Goal: Check status: Check status

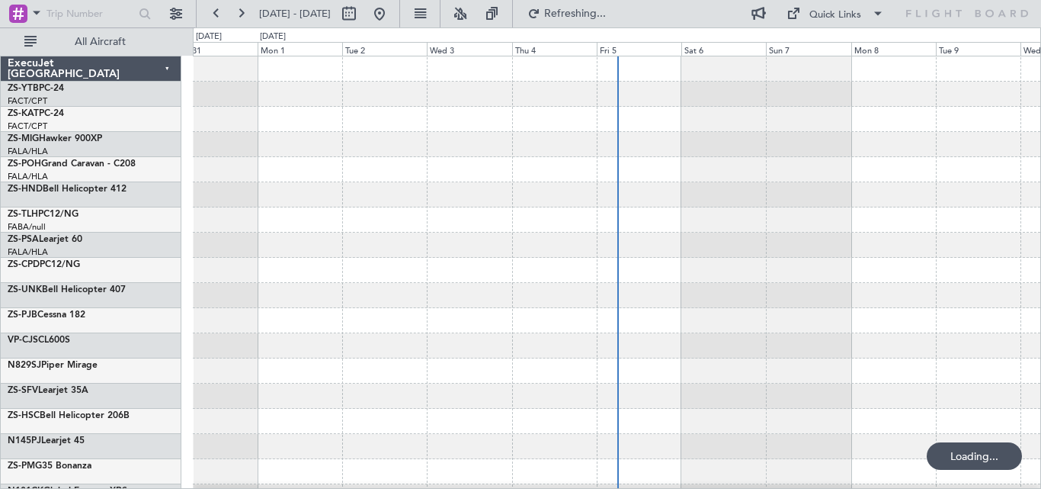
drag, startPoint x: 65, startPoint y: 44, endPoint x: 626, endPoint y: 226, distance: 590.2
click at [65, 44] on span "All Aircraft" at bounding box center [100, 42] width 121 height 11
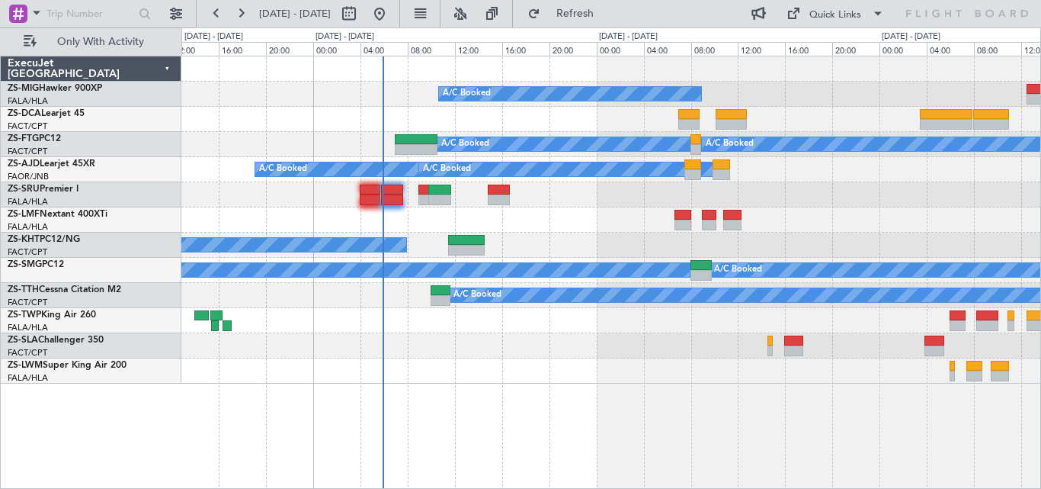
click at [572, 152] on div "A/C Booked A/C Booked A/C Booked A/C Booked A/C Booked A/C Booked A/C Booked A/…" at bounding box center [610, 219] width 859 height 327
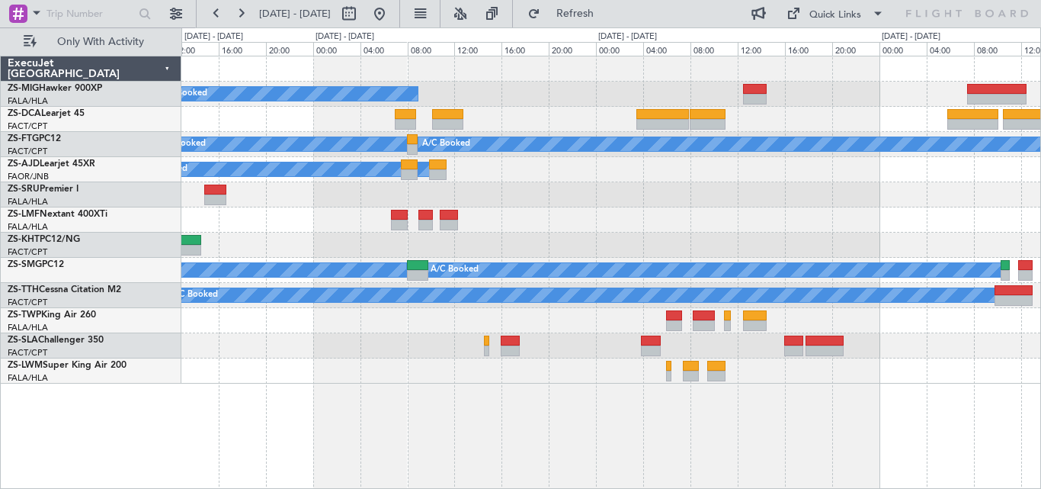
click at [543, 236] on div "A/C Booked A/C Booked A/C Booked A/C Booked A/C Booked A/C Booked A/C Booked A/…" at bounding box center [610, 219] width 859 height 327
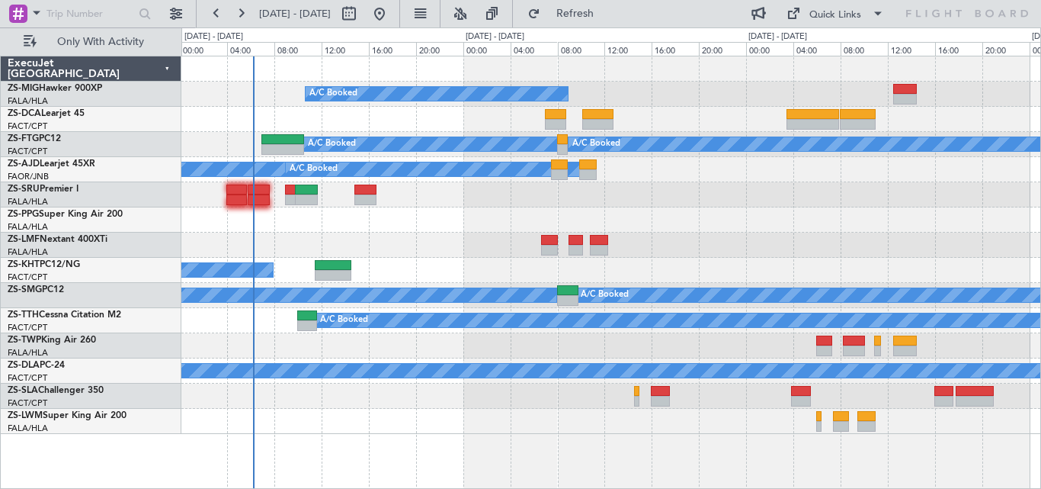
click at [489, 217] on div "A/C Booked A/C Booked A/C Booked A/C Booked A/C Booked A/C Booked A/C Booked A/…" at bounding box center [610, 244] width 859 height 377
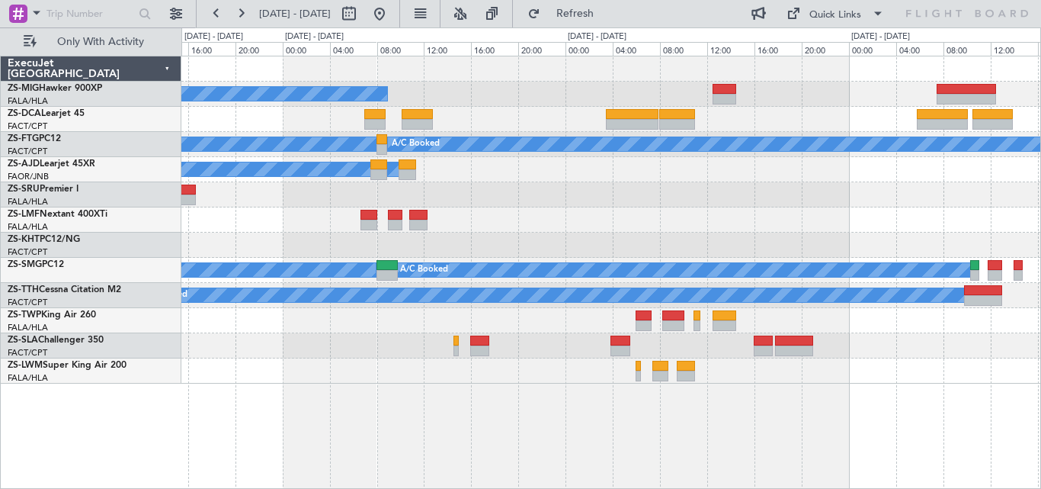
click at [594, 187] on div "A/C Booked A/C Booked A/C Booked A/C Booked A/C Booked A/C Booked A/C Booked A/…" at bounding box center [610, 219] width 859 height 327
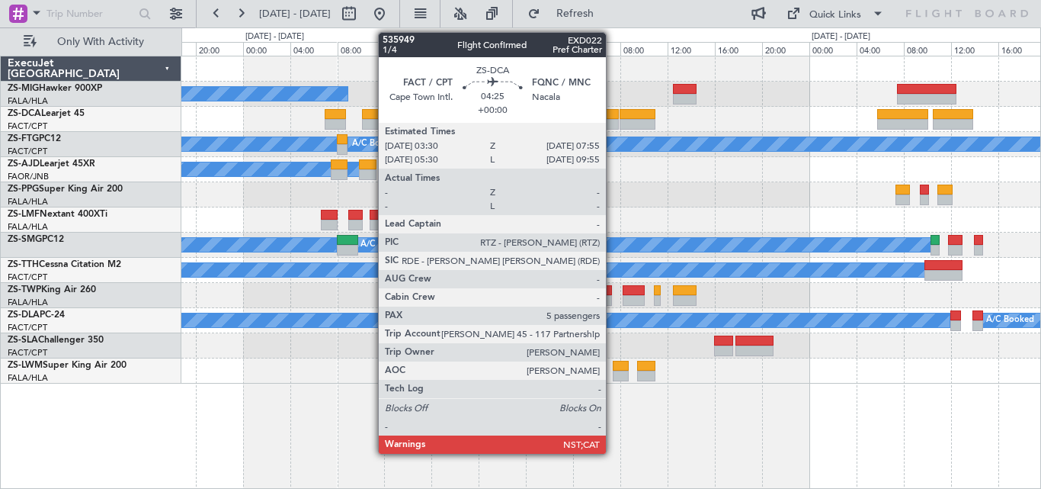
click at [613, 124] on div at bounding box center [592, 124] width 53 height 11
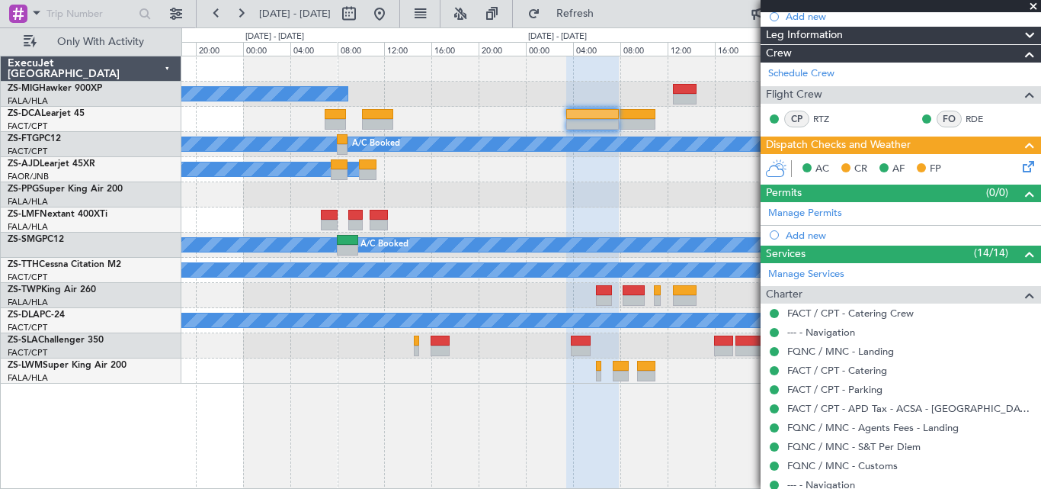
scroll to position [456, 0]
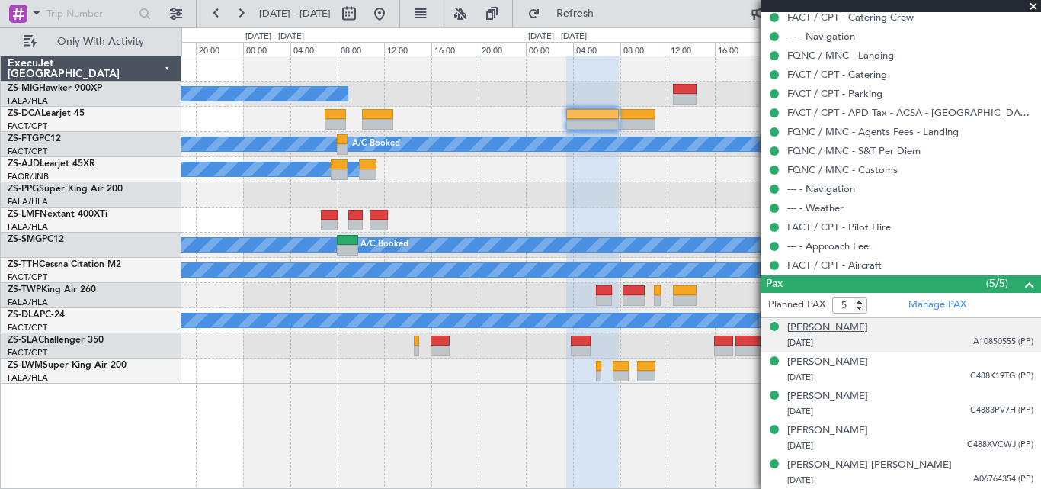
click at [818, 323] on div "[PERSON_NAME]" at bounding box center [827, 327] width 81 height 15
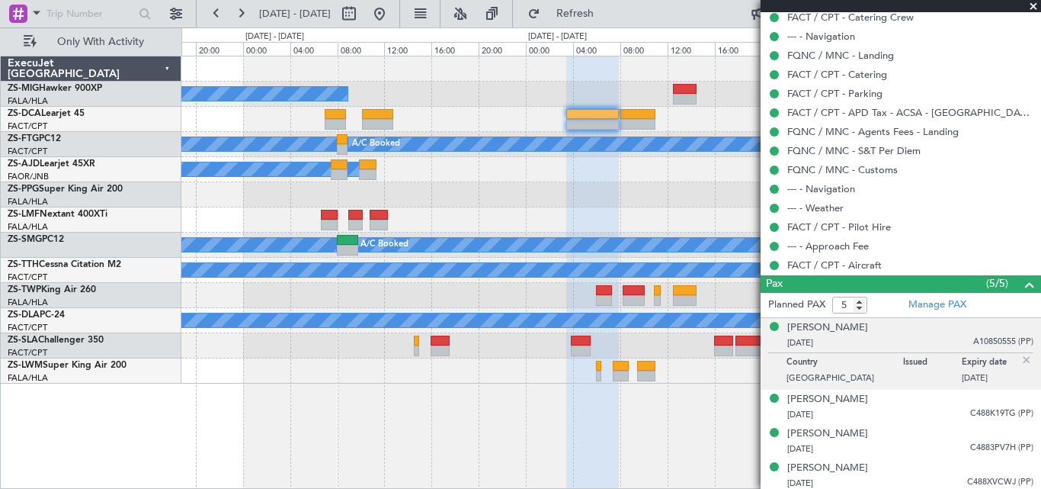
click at [863, 360] on p "Country" at bounding box center [844, 364] width 117 height 15
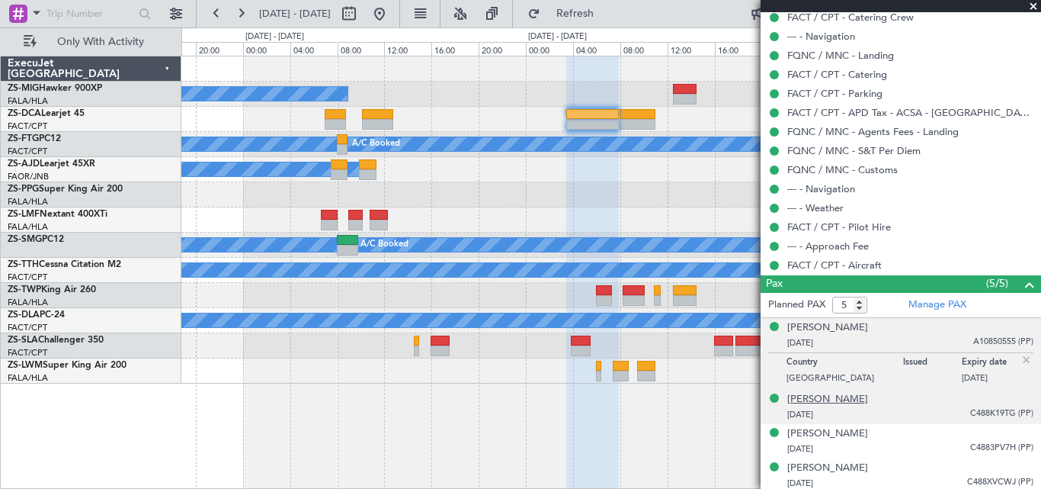
click at [858, 395] on div "[PERSON_NAME]" at bounding box center [827, 399] width 81 height 15
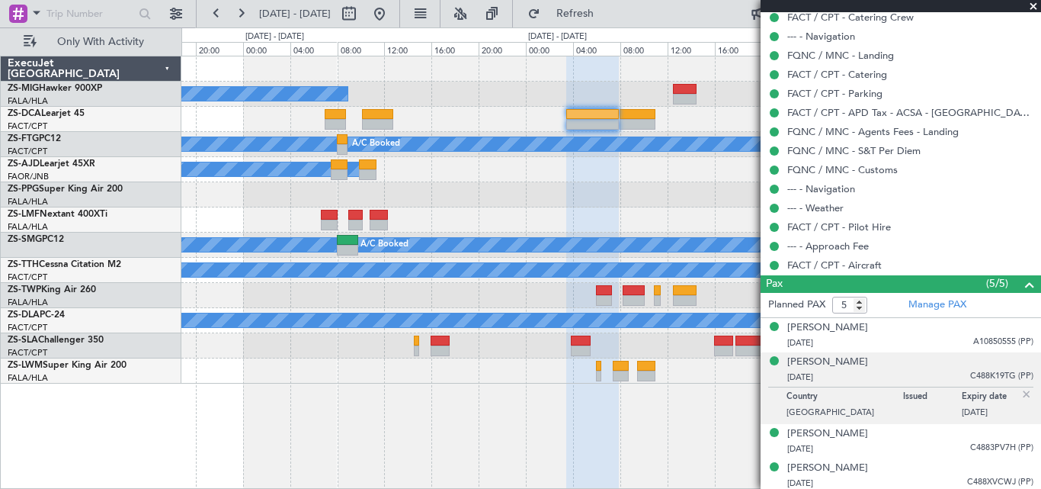
scroll to position [493, 0]
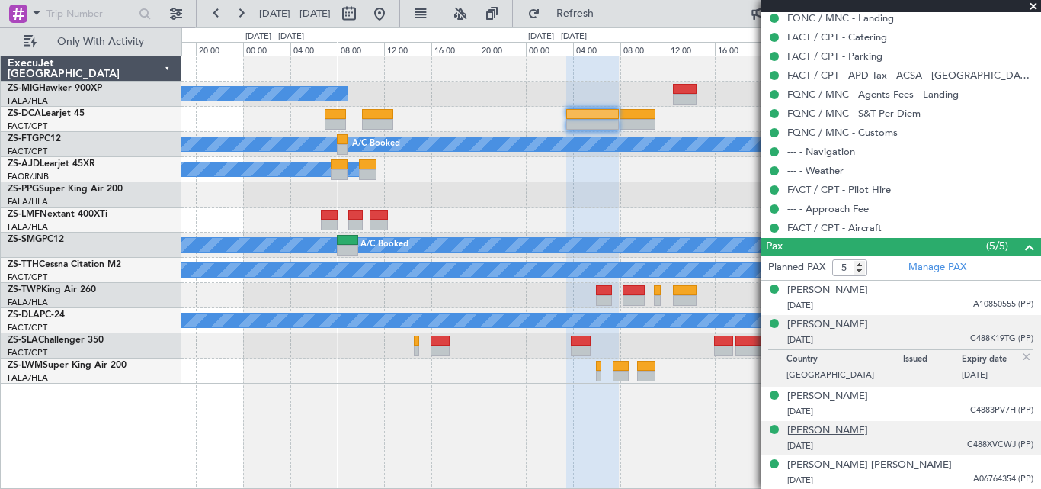
click at [809, 428] on div "[PERSON_NAME]" at bounding box center [827, 430] width 81 height 15
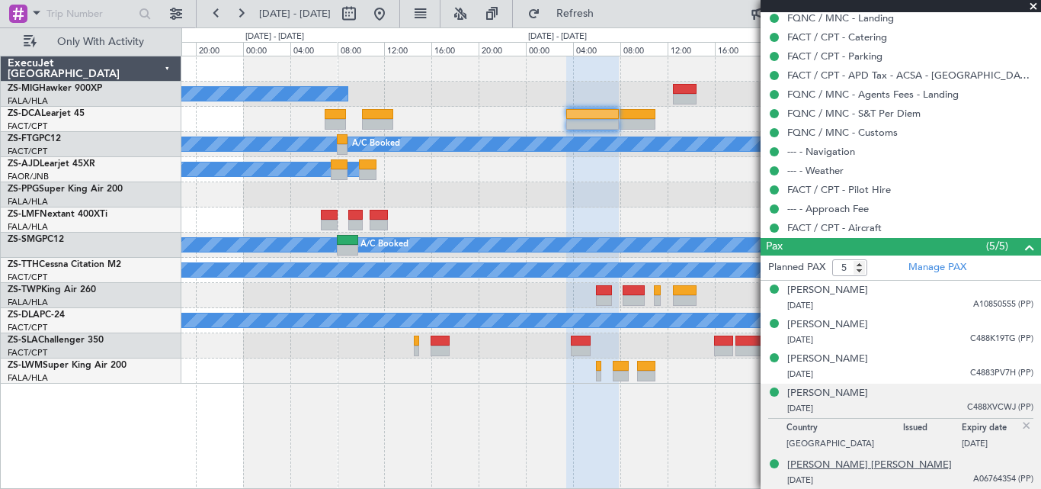
click at [820, 459] on div "[PERSON_NAME] [PERSON_NAME]" at bounding box center [869, 464] width 165 height 15
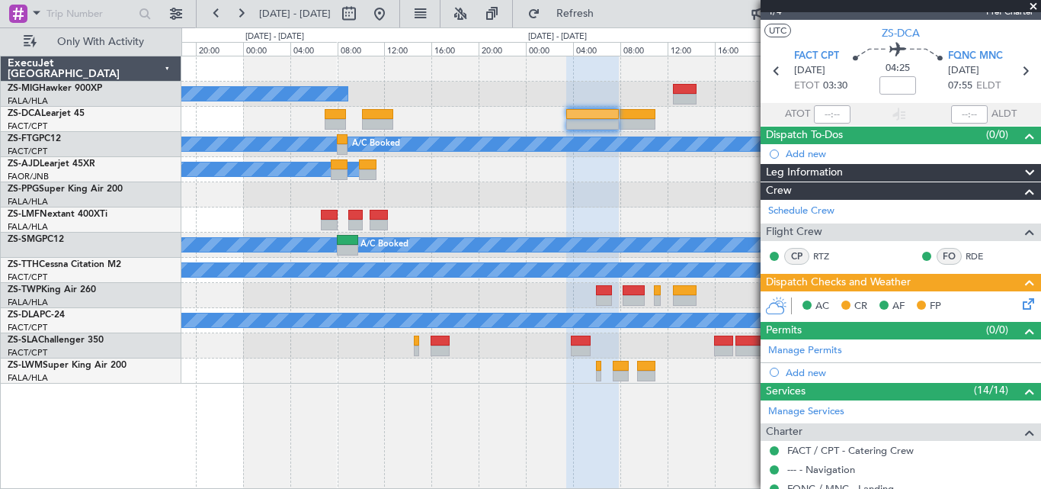
scroll to position [0, 0]
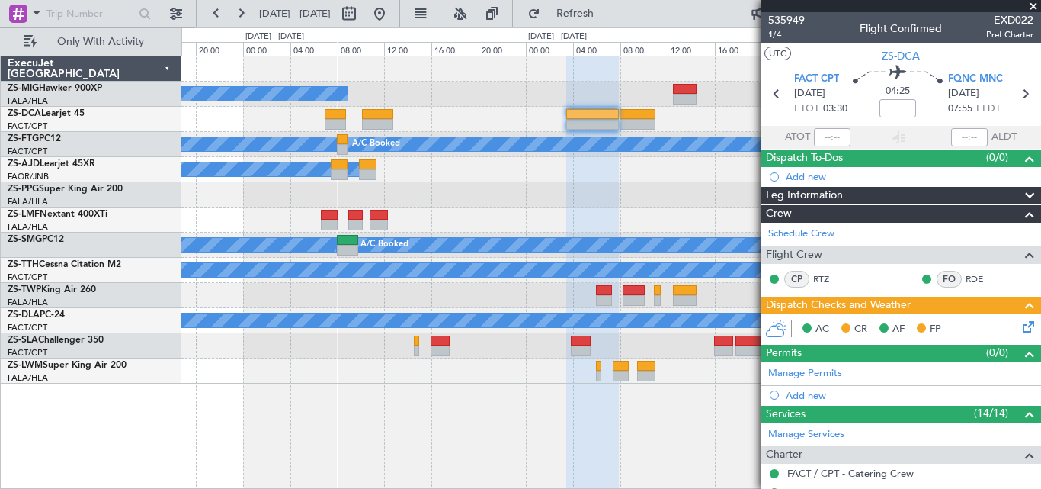
click at [1030, 3] on span at bounding box center [1033, 7] width 15 height 14
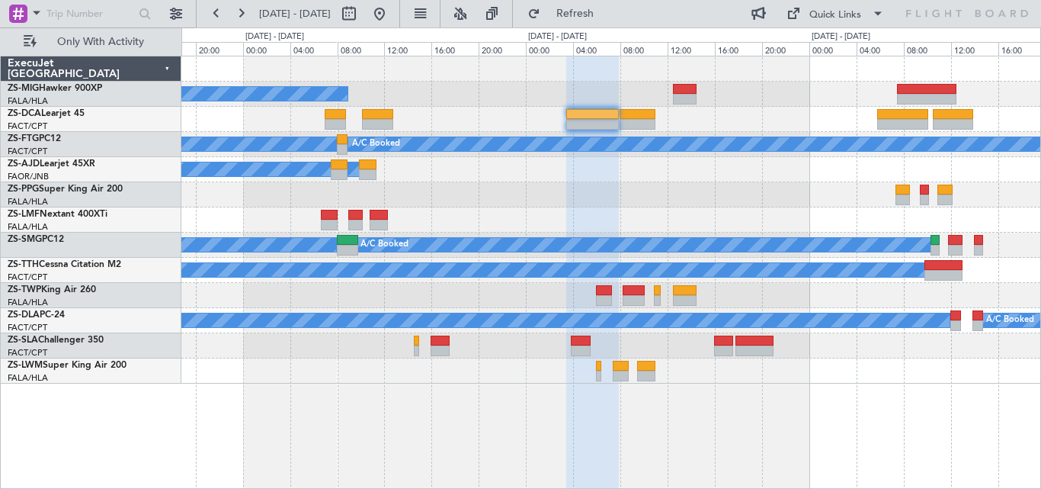
type input "0"
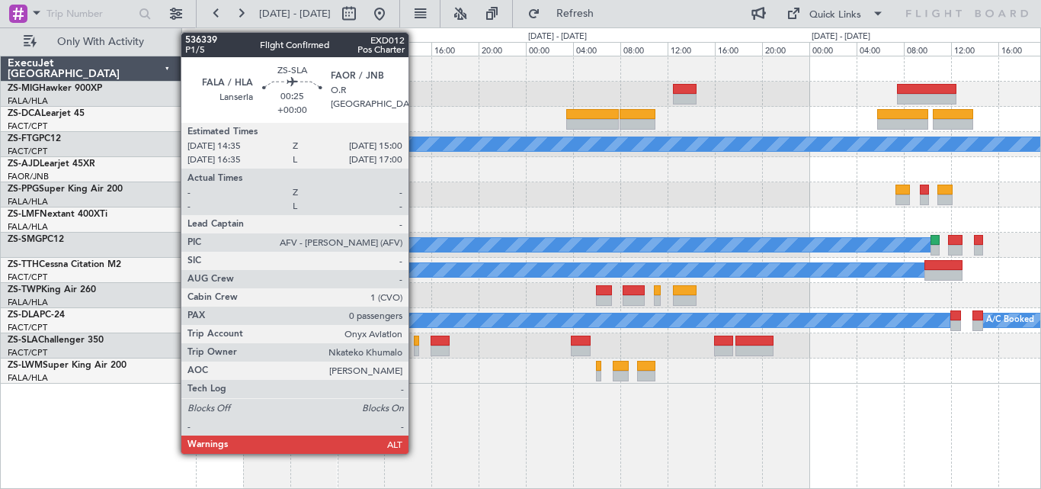
click at [415, 346] on div at bounding box center [416, 350] width 5 height 11
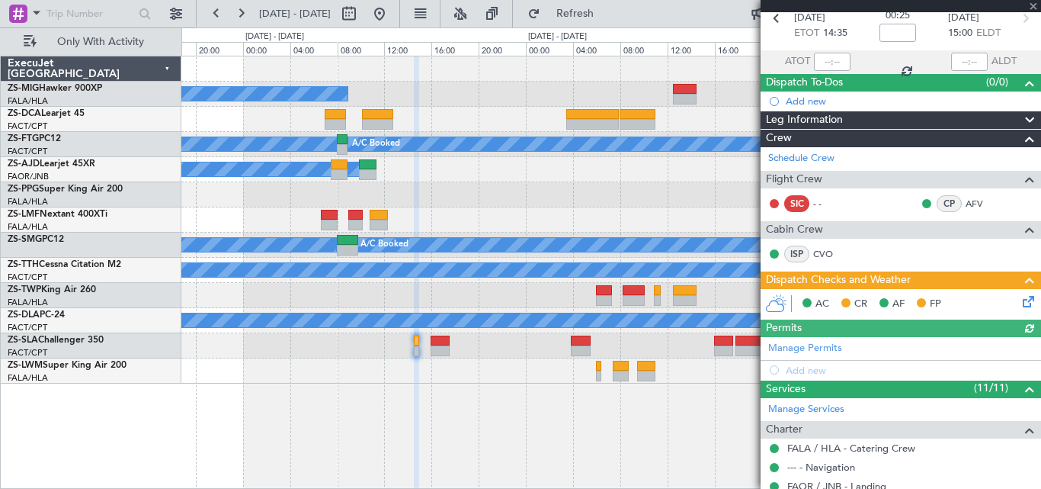
scroll to position [149, 0]
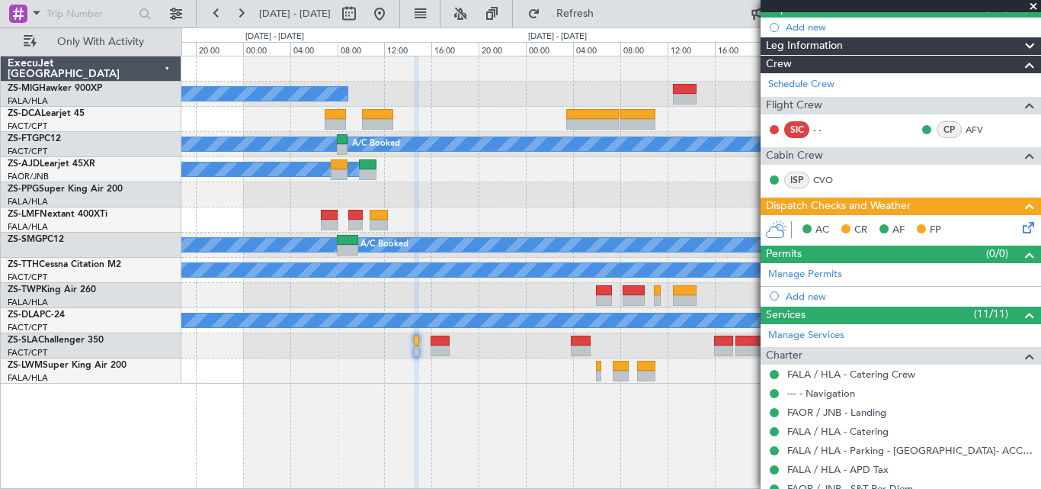
click at [1033, 5] on span at bounding box center [1033, 7] width 15 height 14
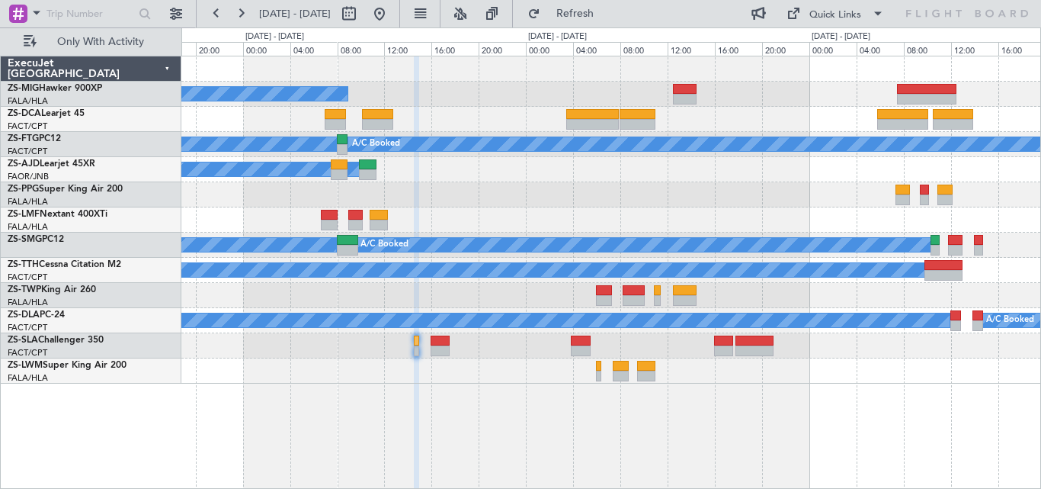
scroll to position [0, 0]
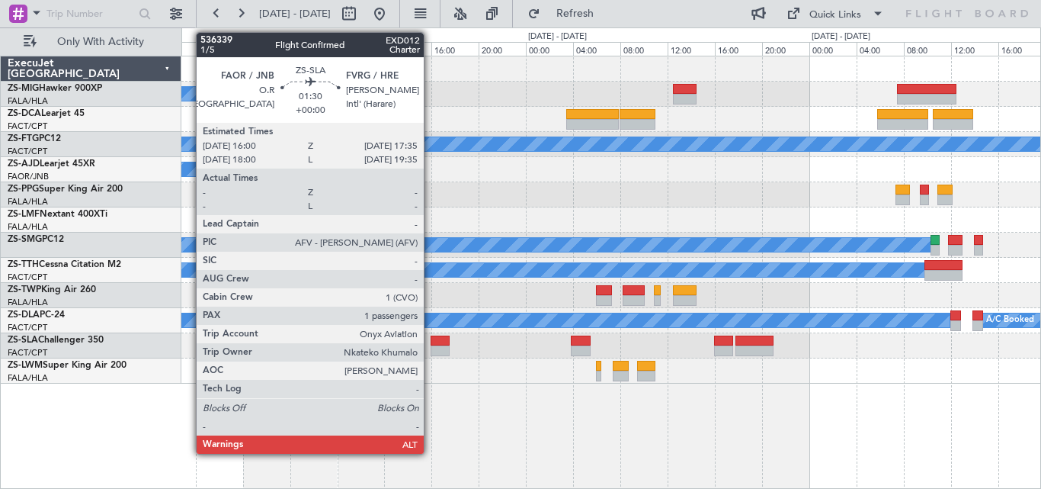
click at [431, 343] on div at bounding box center [440, 340] width 19 height 11
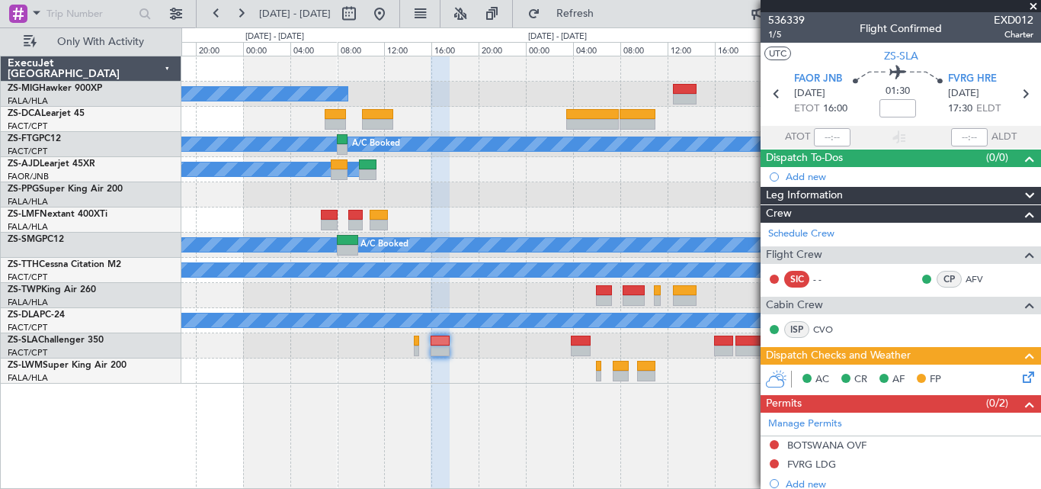
click at [1030, 7] on span at bounding box center [1033, 7] width 15 height 14
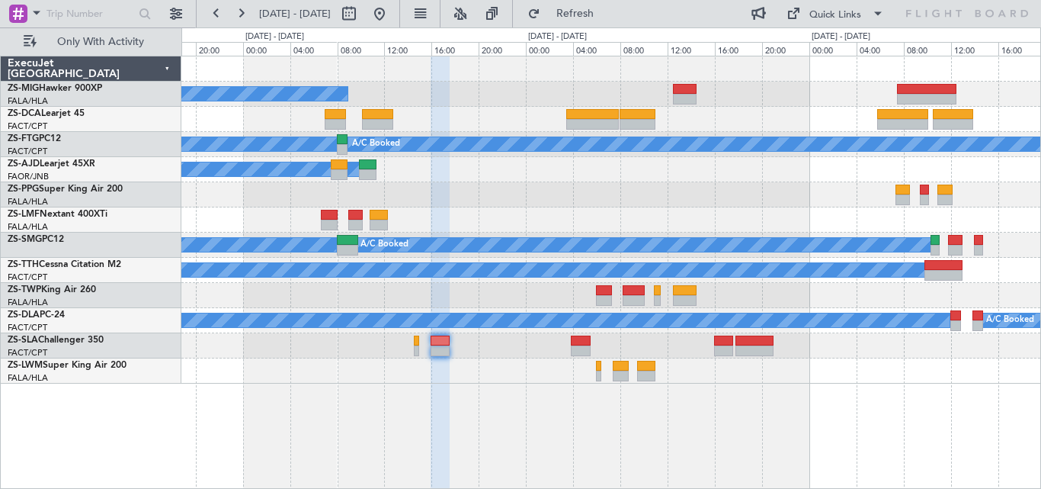
type input "0"
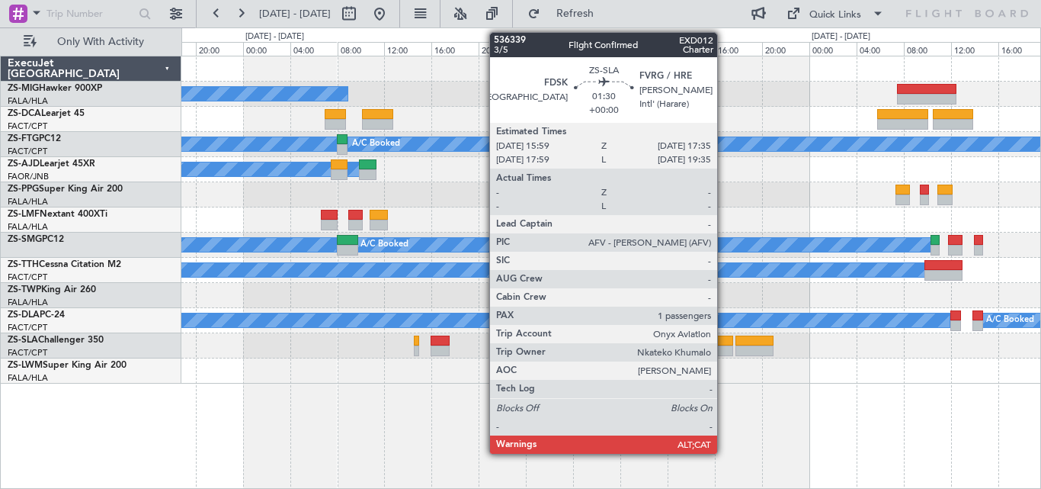
click at [724, 344] on div at bounding box center [723, 340] width 19 height 11
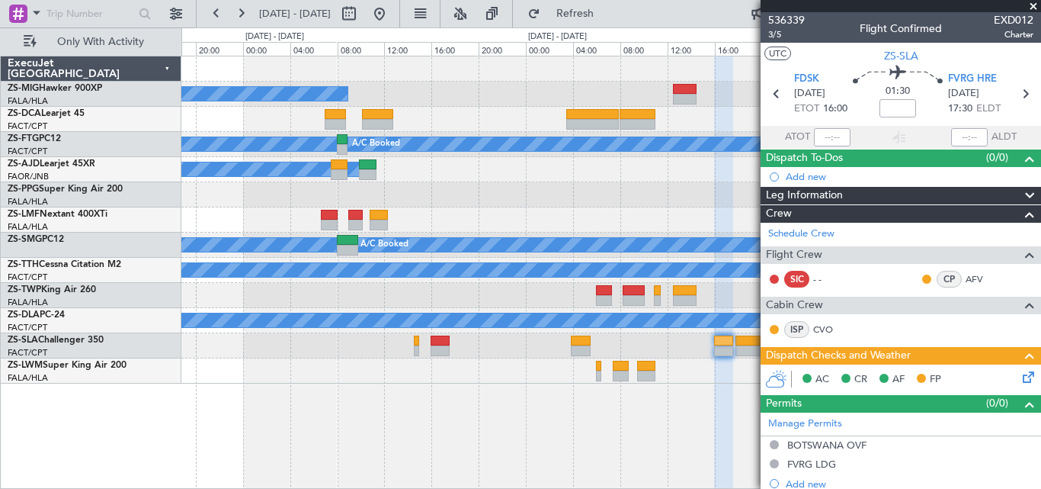
click at [1030, 5] on span at bounding box center [1033, 7] width 15 height 14
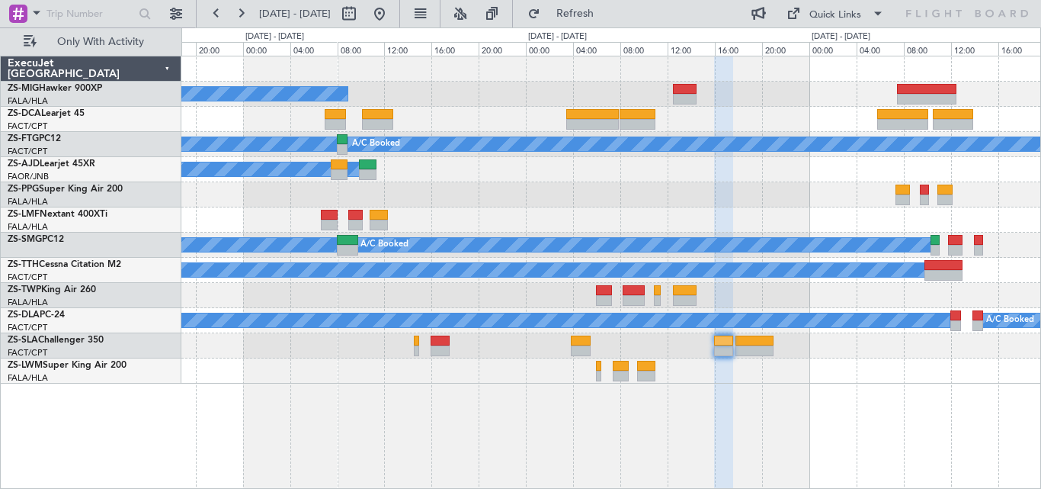
type input "0"
